Goal: Task Accomplishment & Management: Complete application form

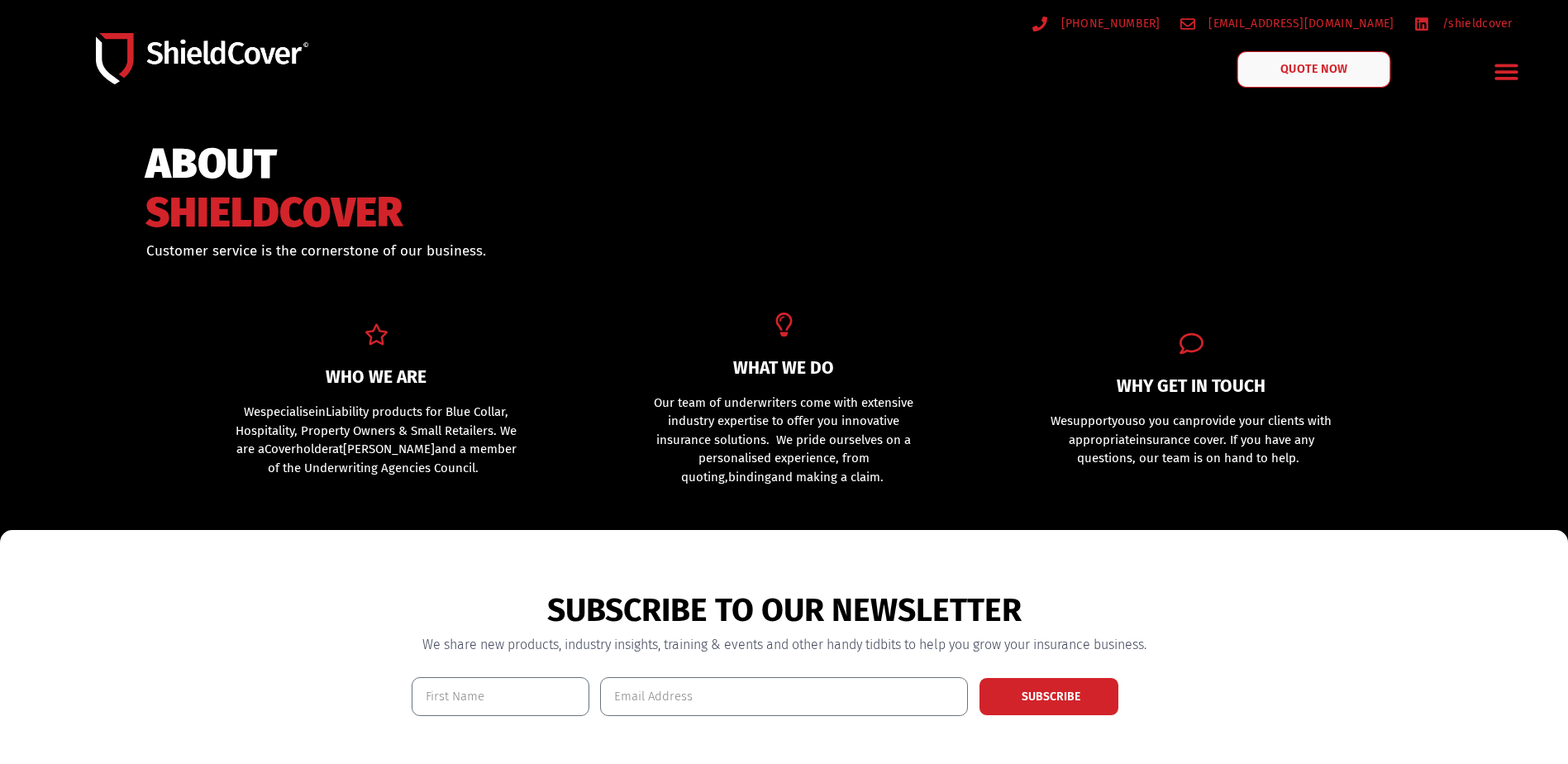
click at [1307, 72] on span "QUOTE NOW" at bounding box center [1314, 69] width 66 height 12
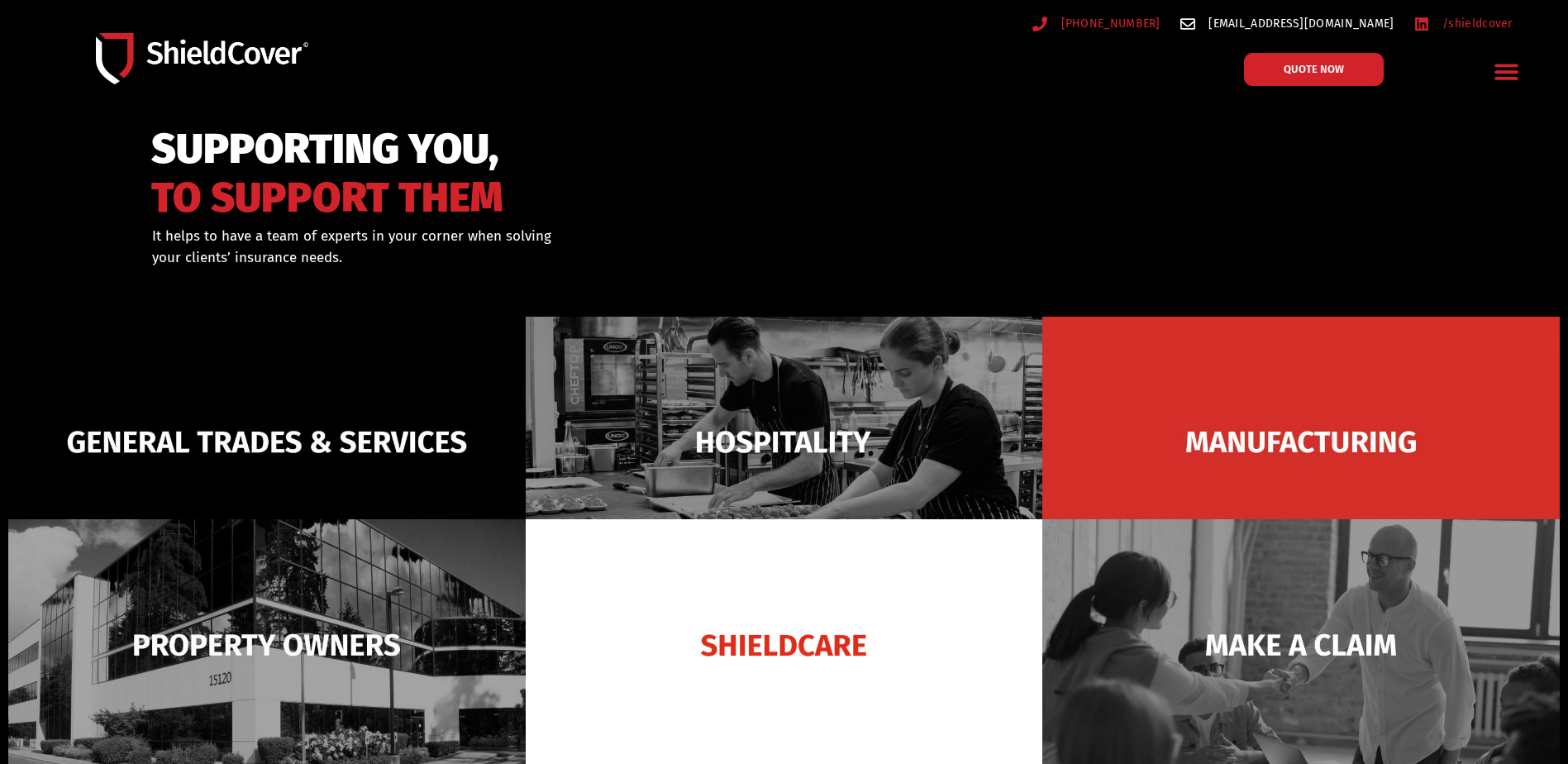
click at [1295, 24] on span "[EMAIL_ADDRESS][DOMAIN_NAME]" at bounding box center [1299, 24] width 189 height 21
click at [1302, 71] on span "QUOTE NOW" at bounding box center [1314, 69] width 66 height 12
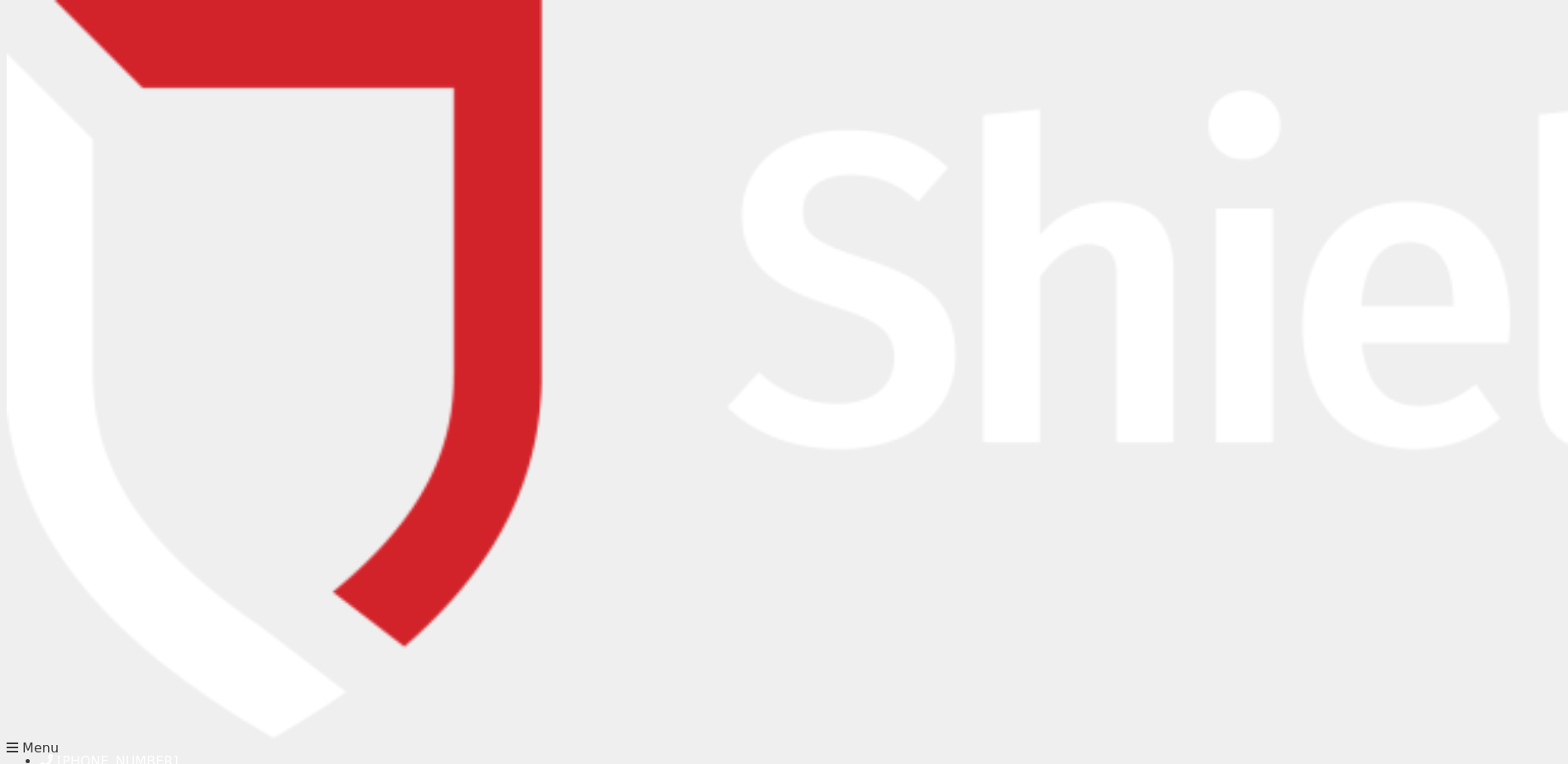
drag, startPoint x: 597, startPoint y: 309, endPoint x: 599, endPoint y: 282, distance: 27.1
type input "Joanne"
type input "Carucci"
type input "joanne.carucci@regional.com.au"
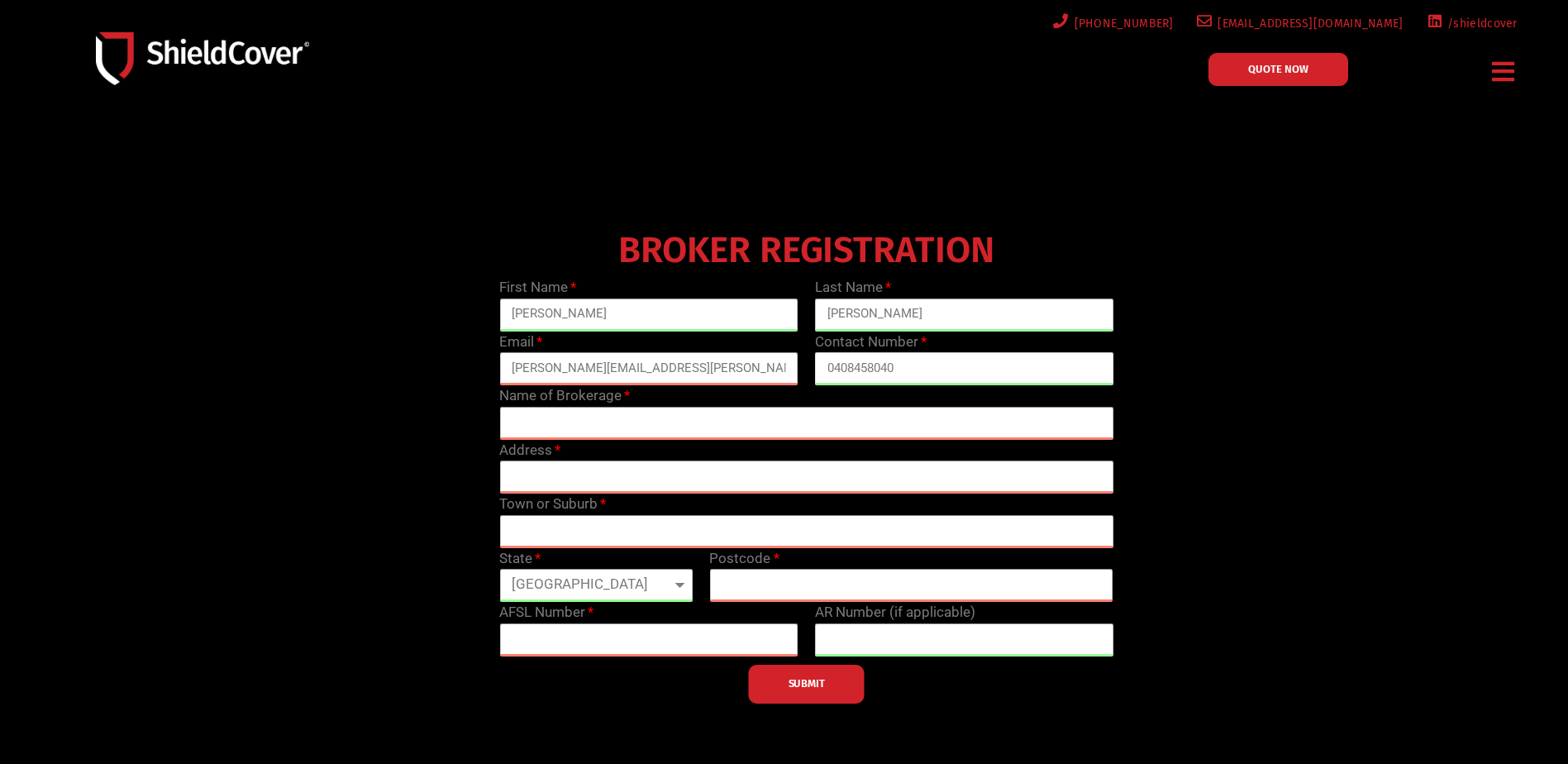
click at [921, 365] on input "0408458040" at bounding box center [964, 369] width 299 height 33
type input "0"
type input "0740404405"
click at [619, 410] on input "text" at bounding box center [807, 423] width 615 height 33
type input "Regional Insurance Brokers FNQ"
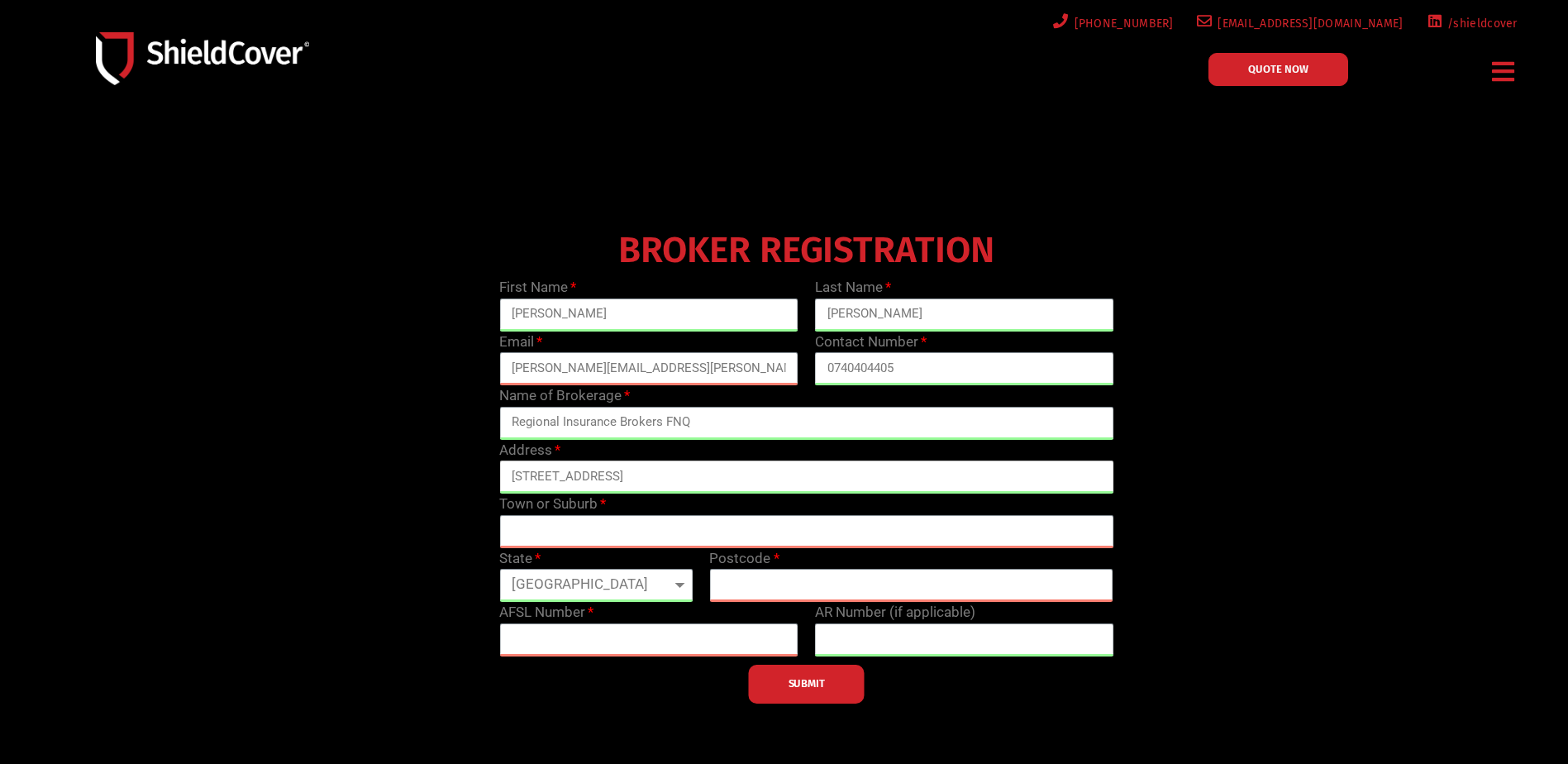
type input "108 Mulgrave Road"
type input "Cair"
click at [682, 579] on select "Queensland New South Wales Northern Territory South Australia Tasmania Victoria…" at bounding box center [596, 585] width 193 height 33
click at [500, 569] on select "Queensland New South Wales Northern Territory South Australia Tasmania Victoria…" at bounding box center [596, 585] width 193 height 33
click at [755, 586] on input "text" at bounding box center [911, 585] width 404 height 33
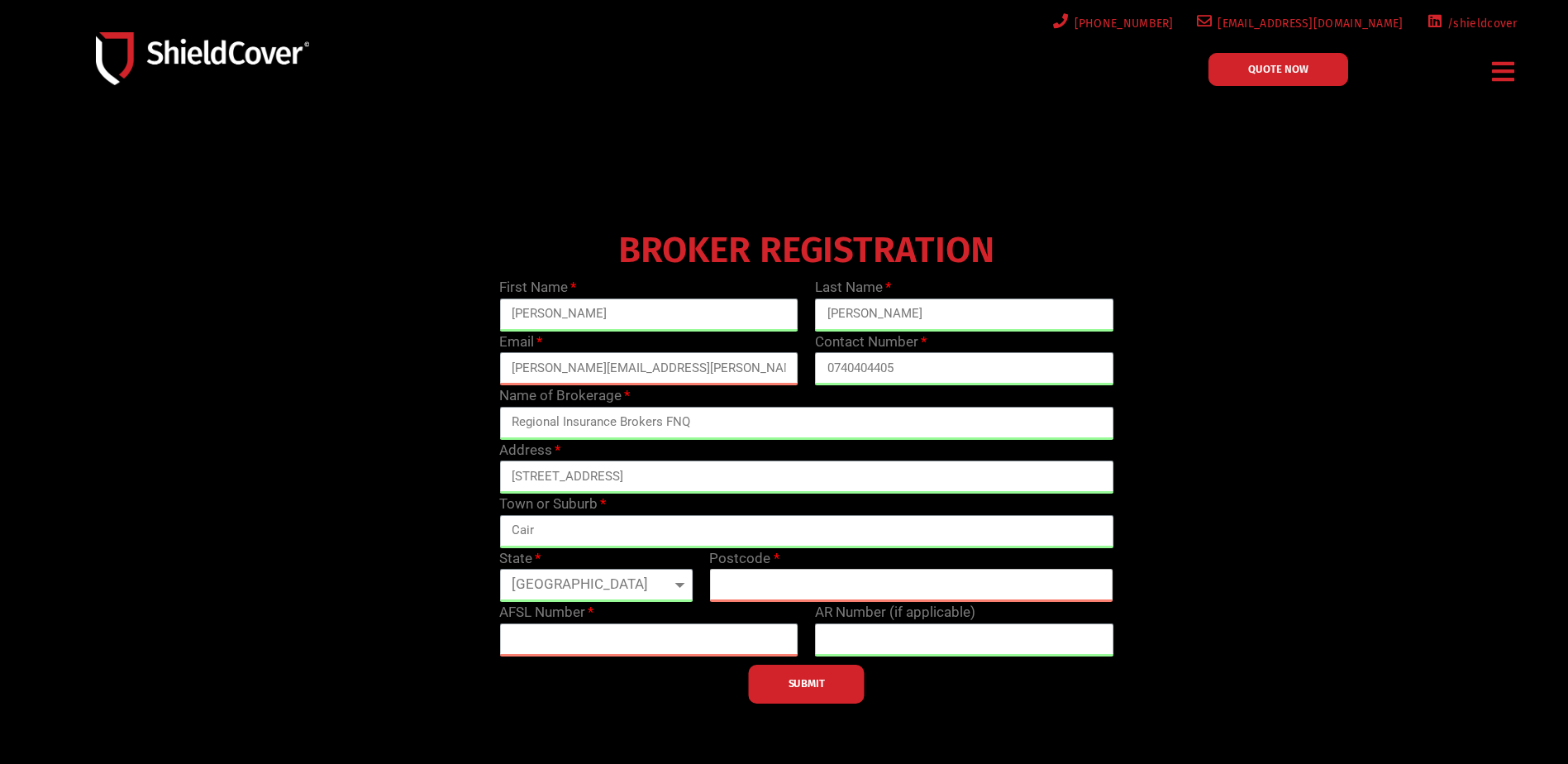
type input "4870"
click at [558, 634] on input "text" at bounding box center [649, 640] width 299 height 33
click at [527, 637] on input "text" at bounding box center [649, 640] width 299 height 33
type input "24430"
click at [807, 684] on span "SUBMIT" at bounding box center [807, 684] width 36 height 4
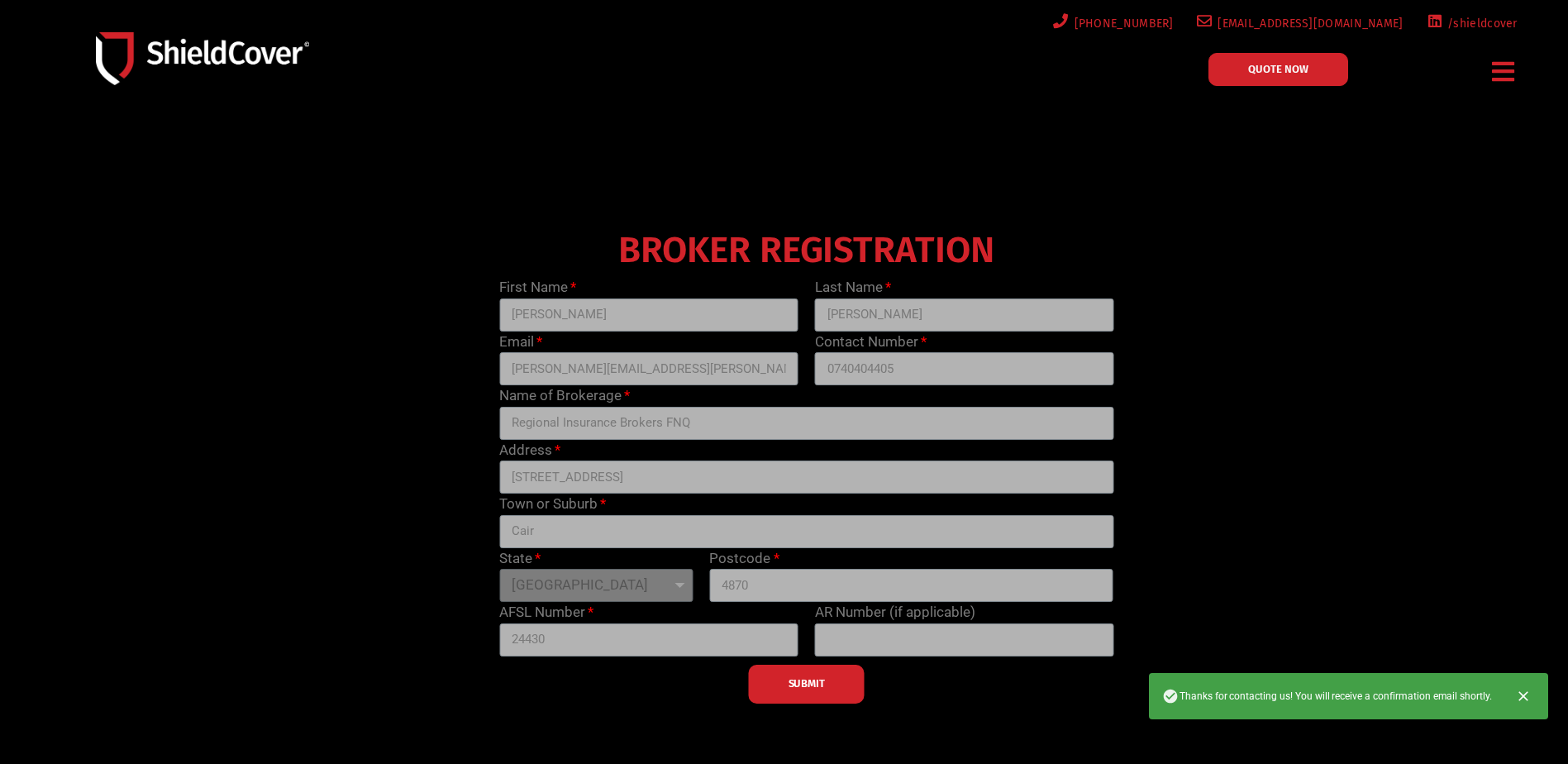
click at [1526, 695] on icon "Close" at bounding box center [1523, 696] width 10 height 10
